Goal: Transaction & Acquisition: Purchase product/service

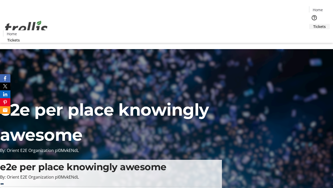
click at [314, 24] on span "Tickets" at bounding box center [320, 26] width 13 height 5
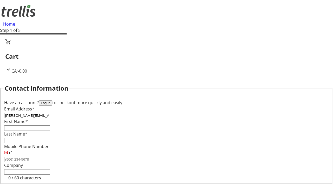
type input "[PERSON_NAME][EMAIL_ADDRESS][DOMAIN_NAME]"
type input "[PERSON_NAME]"
